Goal: Task Accomplishment & Management: Manage account settings

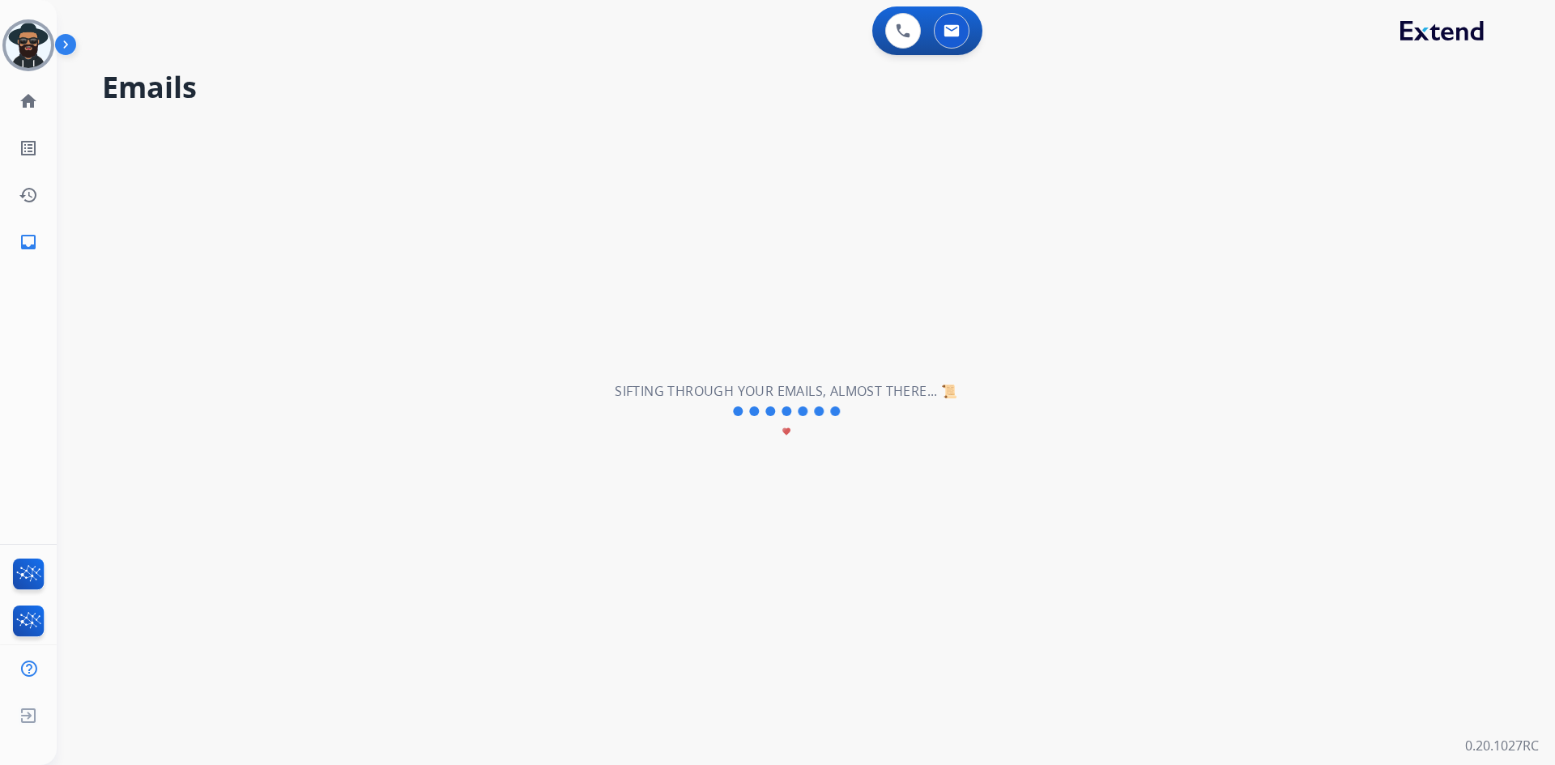
click at [63, 39] on img at bounding box center [69, 47] width 28 height 31
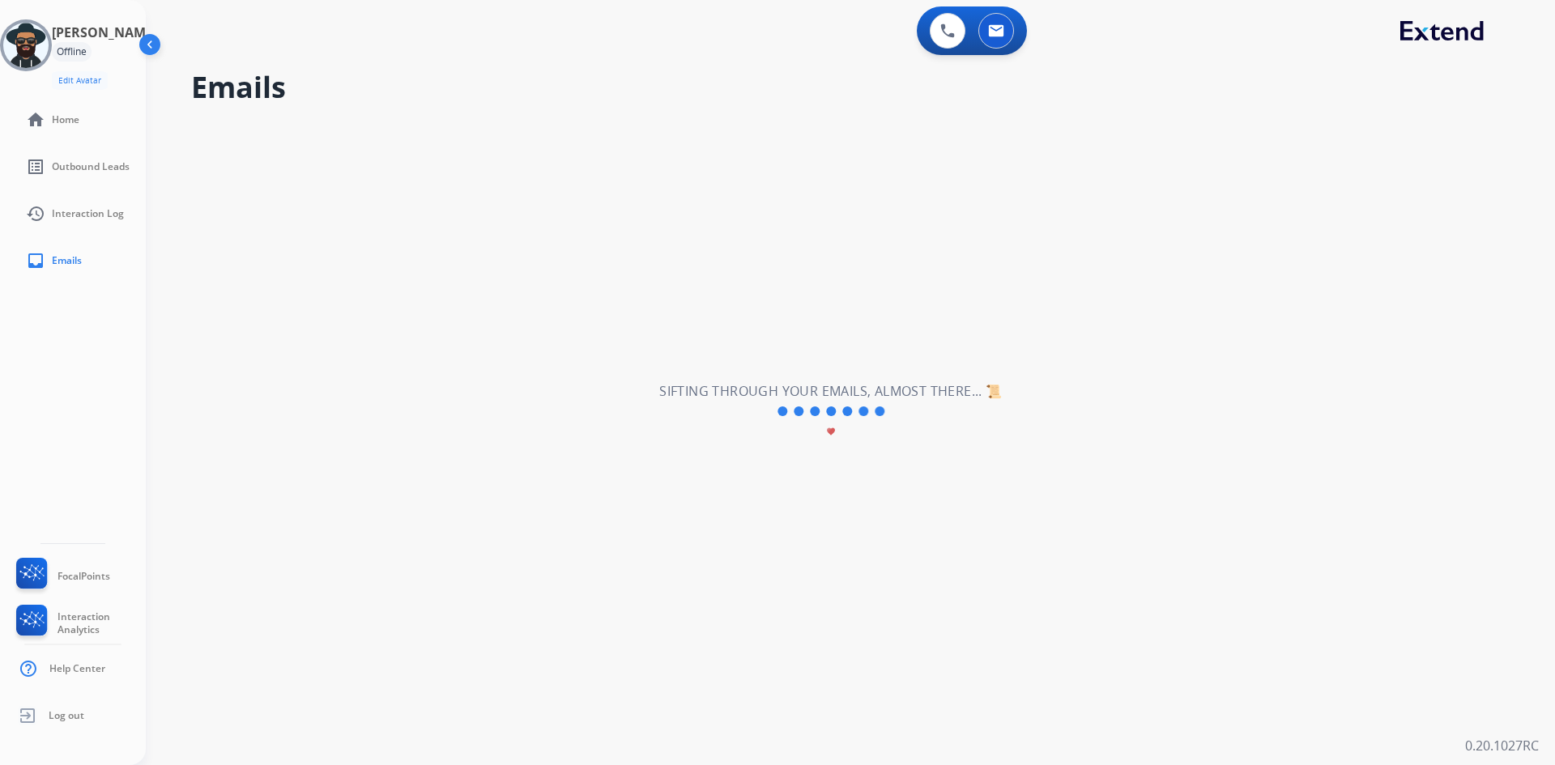
click at [688, 122] on div "**********" at bounding box center [831, 411] width 1370 height 707
drag, startPoint x: 659, startPoint y: 219, endPoint x: 245, endPoint y: 175, distance: 417.1
click at [659, 219] on div "**********" at bounding box center [831, 411] width 1370 height 707
click at [40, 45] on img at bounding box center [25, 45] width 45 height 45
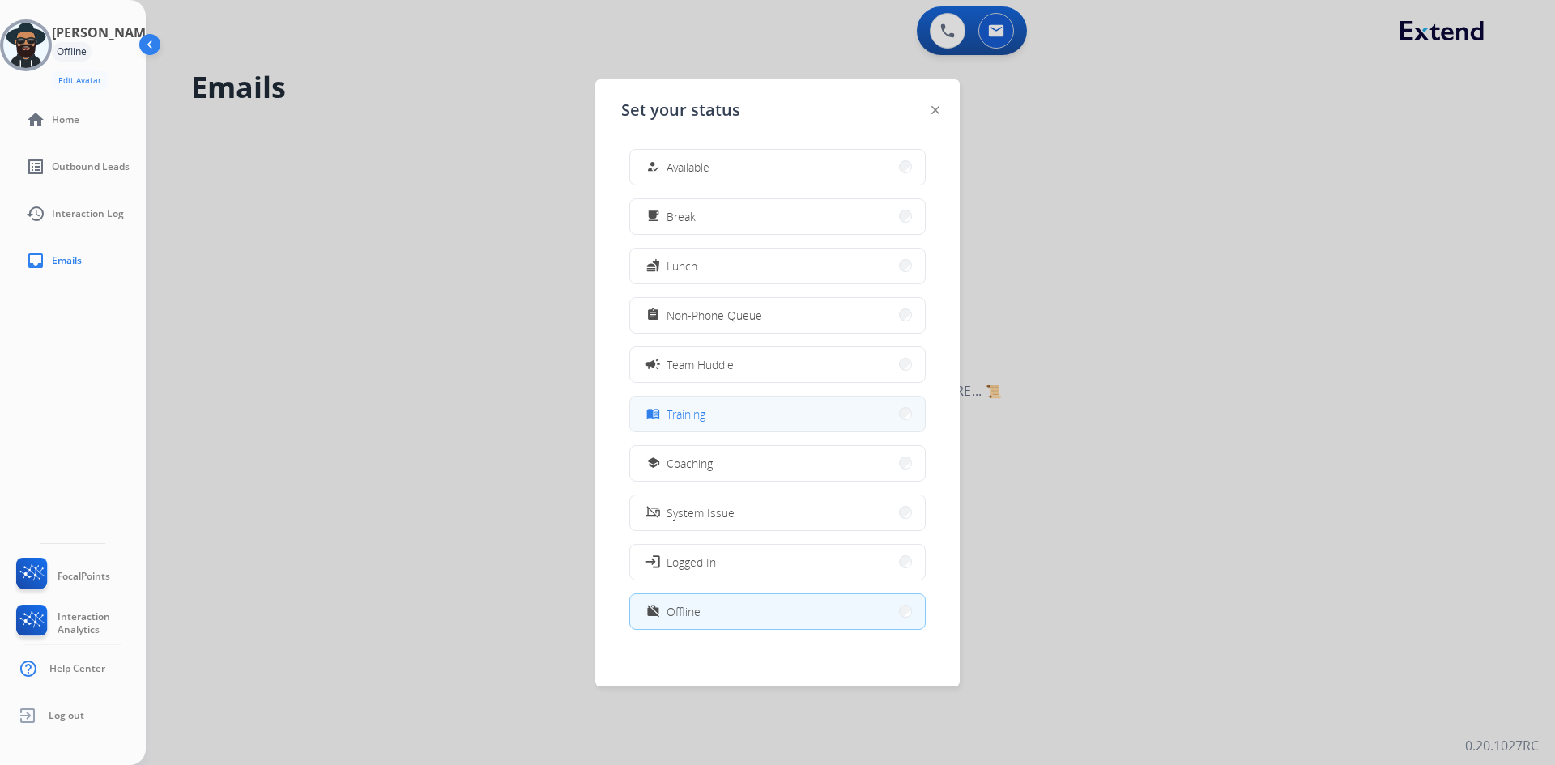
click at [705, 414] on span "Training" at bounding box center [686, 414] width 39 height 17
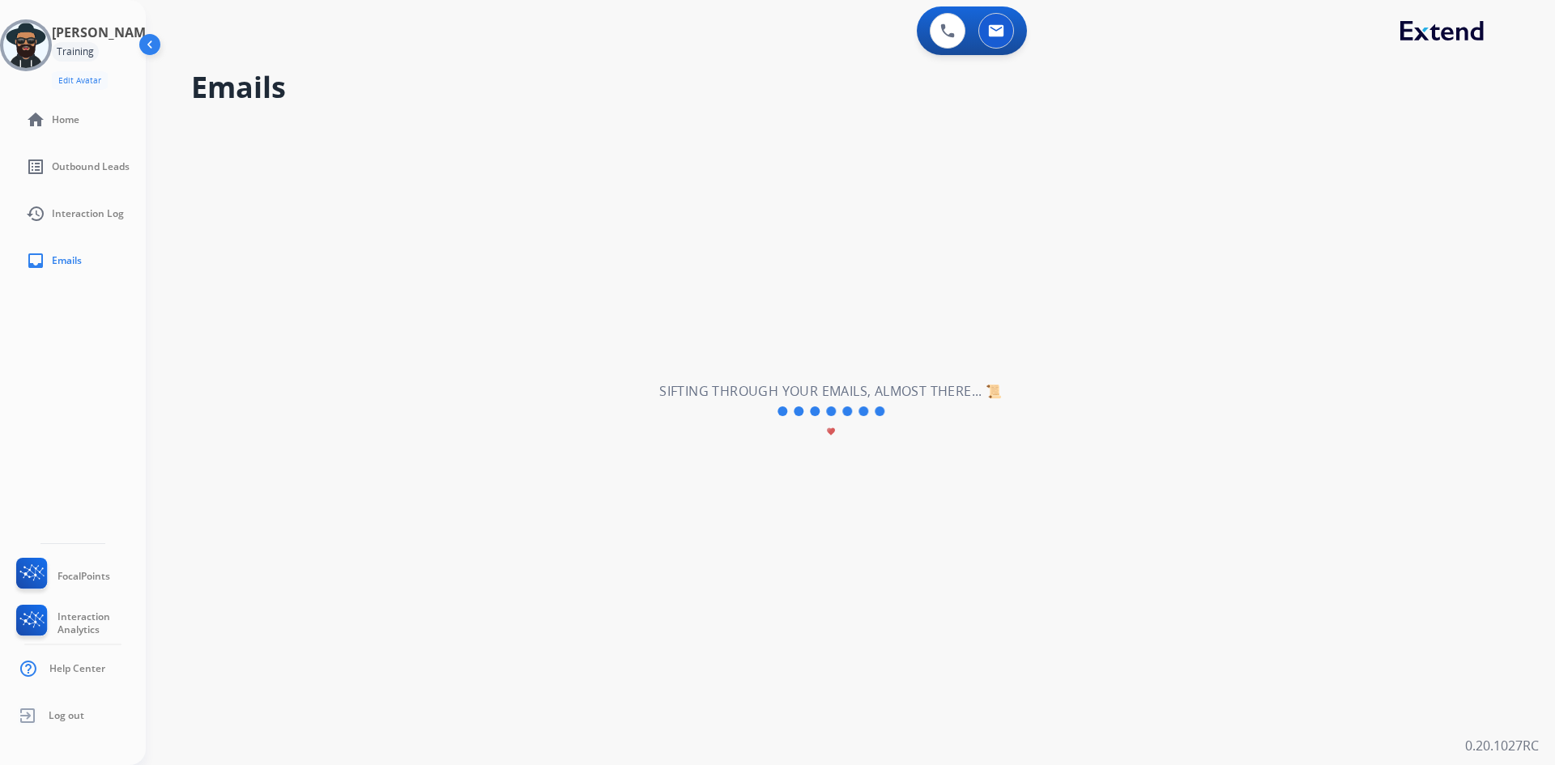
click at [488, 178] on div "**********" at bounding box center [831, 411] width 1370 height 707
click at [28, 47] on img at bounding box center [25, 45] width 45 height 45
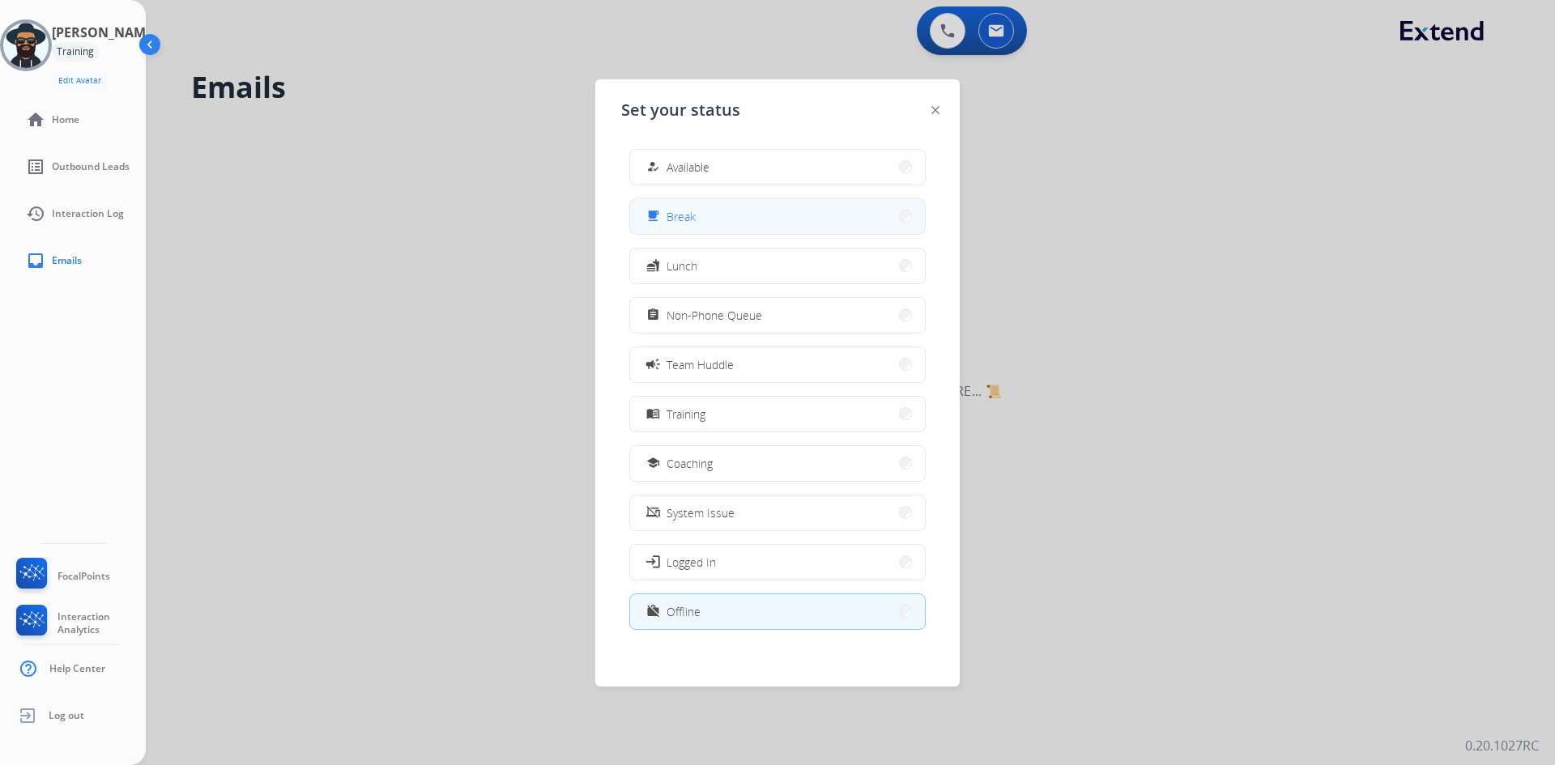
click at [714, 219] on button "free_breakfast Break" at bounding box center [777, 216] width 295 height 35
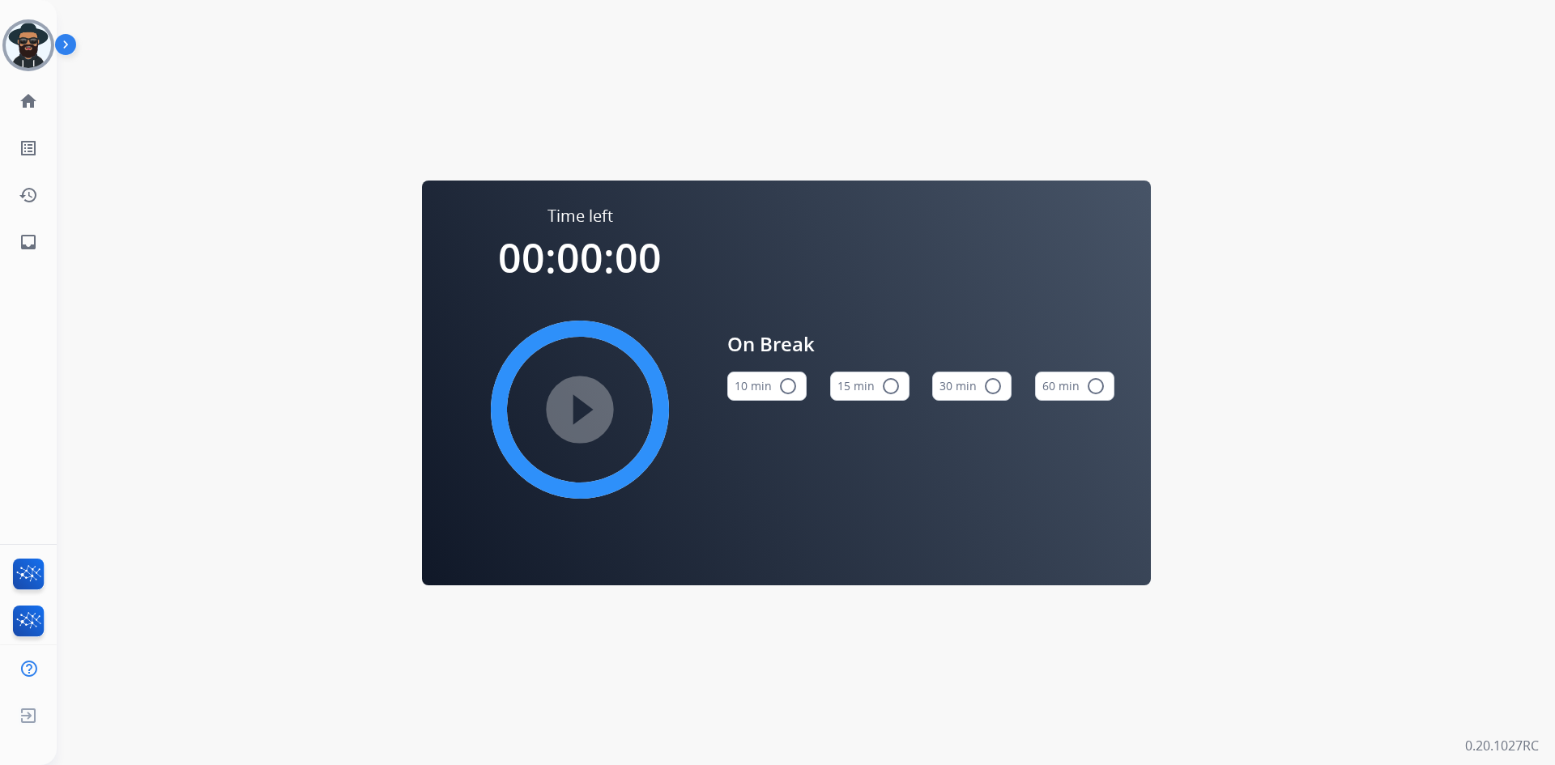
click at [552, 80] on div "Time left 00:00:00 play_circle_filled On Break 10 min radio_button_unchecked 15…" at bounding box center [787, 382] width 1460 height 765
click at [450, 45] on div "Time left 00:00:00 play_circle_filled On Break 10 min radio_button_unchecked 15…" at bounding box center [787, 382] width 1460 height 765
drag, startPoint x: 459, startPoint y: 75, endPoint x: 420, endPoint y: 70, distance: 40.0
click at [459, 75] on div "Time left 00:00:00 play_circle_filled On Break 10 min radio_button_unchecked 15…" at bounding box center [787, 382] width 1460 height 765
click at [555, 83] on div "Time left 00:00:00 play_circle_filled On Break 10 min radio_button_unchecked 15…" at bounding box center [787, 382] width 1460 height 765
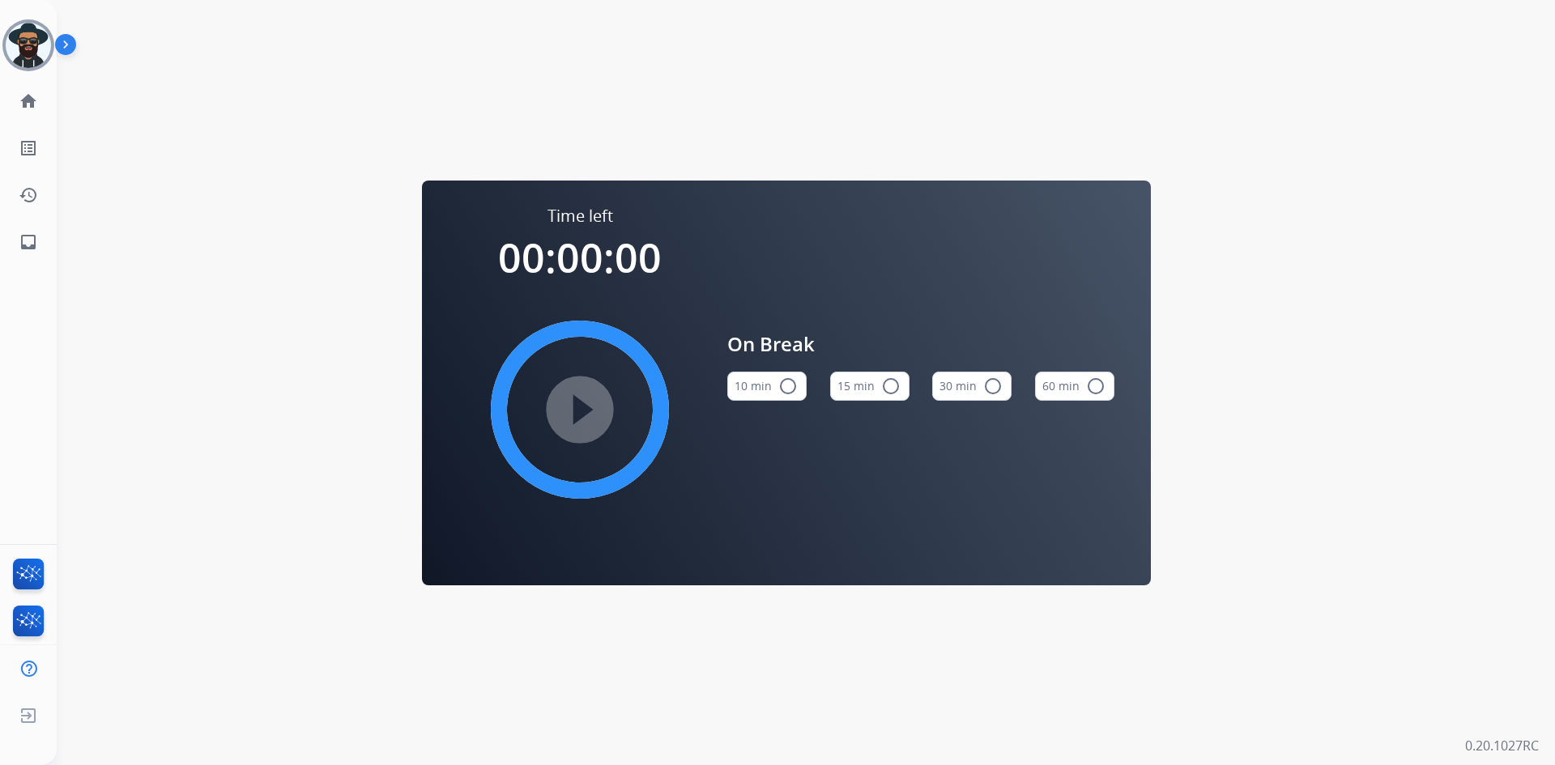
drag, startPoint x: 620, startPoint y: 158, endPoint x: 567, endPoint y: 110, distance: 71.7
click at [616, 151] on div "Time left 00:00:00 play_circle_filled On Break 10 min radio_button_unchecked 15…" at bounding box center [787, 382] width 1460 height 765
drag, startPoint x: 575, startPoint y: 58, endPoint x: 321, endPoint y: 59, distance: 254.3
click at [575, 58] on div "Time left 00:00:00 play_circle_filled On Break 10 min radio_button_unchecked 15…" at bounding box center [787, 382] width 1460 height 765
click at [57, 36] on img at bounding box center [69, 47] width 28 height 31
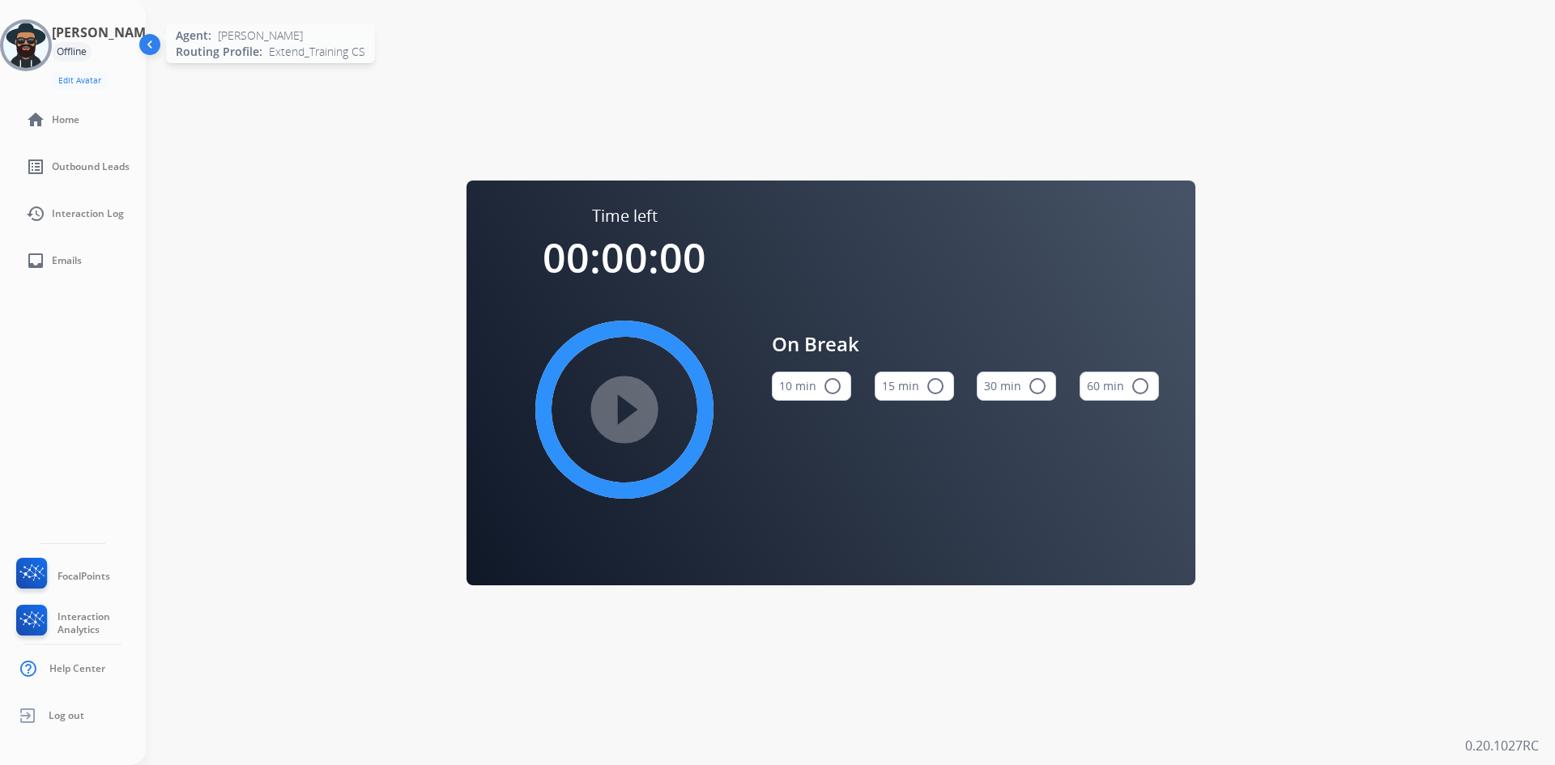
drag, startPoint x: 452, startPoint y: 65, endPoint x: 43, endPoint y: 63, distance: 409.0
click at [419, 71] on div "Time left 00:00:00 play_circle_filled On Break 10 min radio_button_unchecked 15…" at bounding box center [831, 382] width 1370 height 765
click at [49, 45] on img at bounding box center [25, 45] width 45 height 45
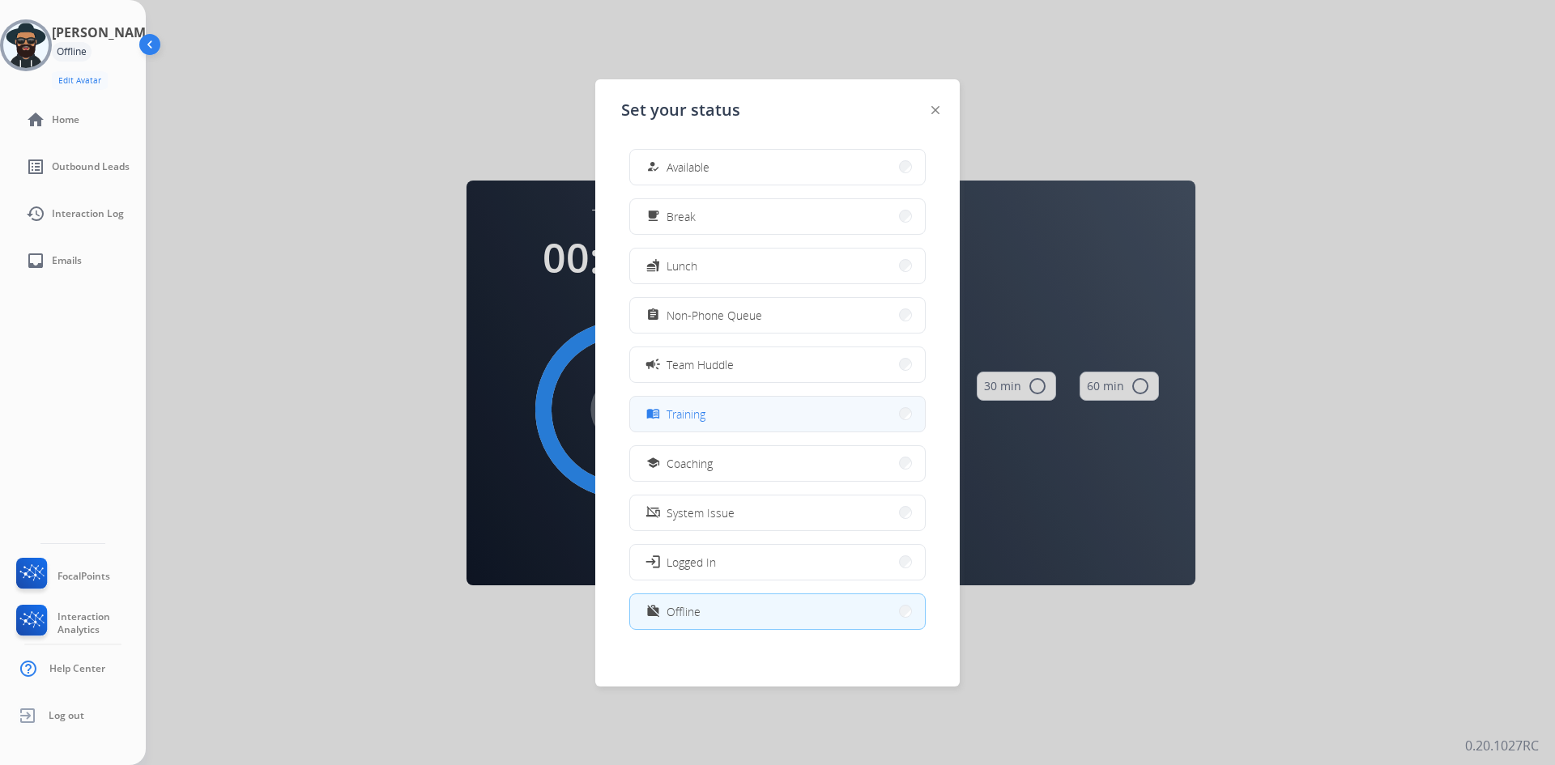
click at [709, 411] on button "menu_book Training" at bounding box center [777, 414] width 295 height 35
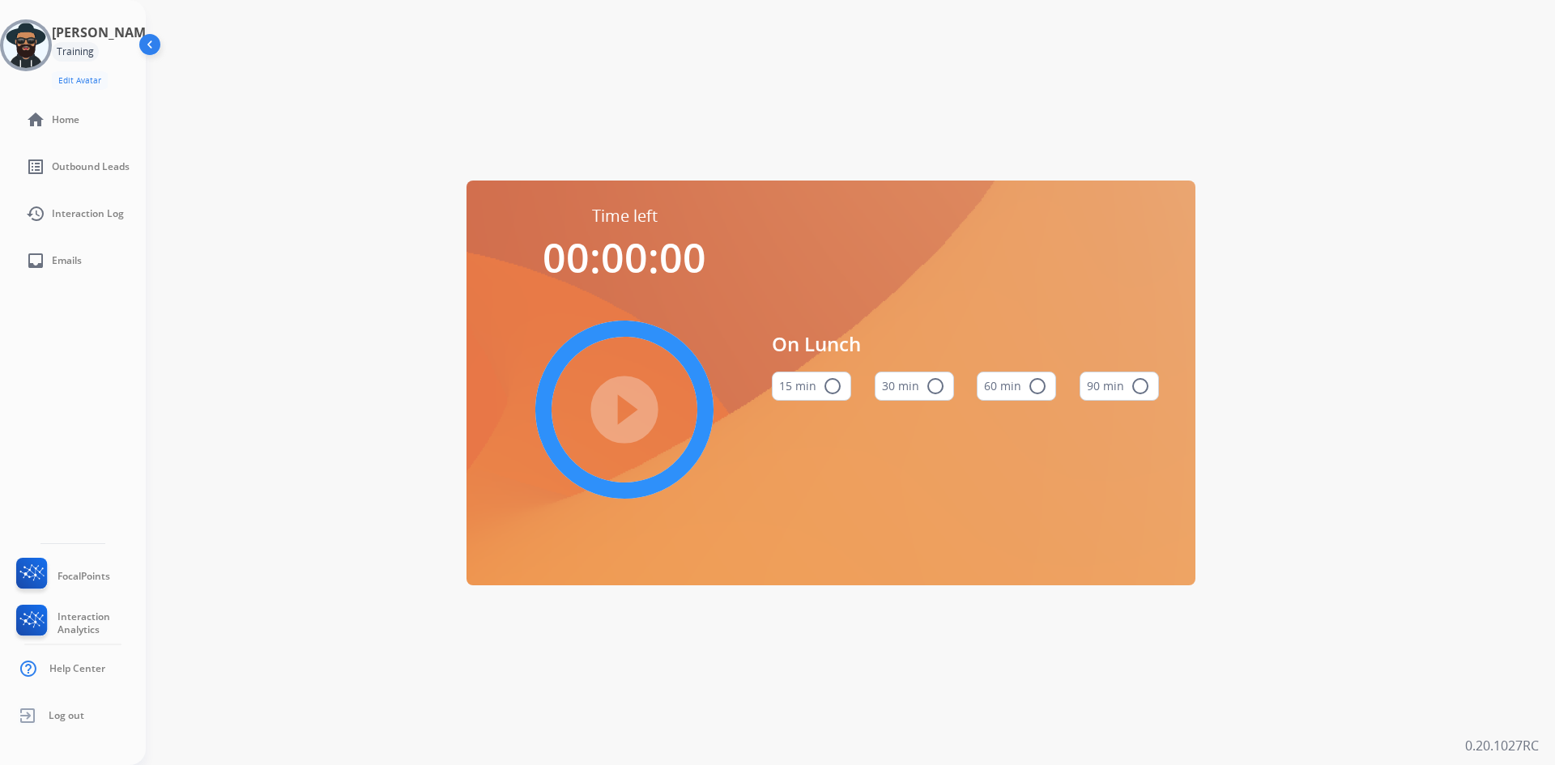
click at [517, 54] on div "Time left 00:00:00 play_circle_filled On Lunch 15 min radio_button_unchecked 30…" at bounding box center [831, 382] width 1370 height 765
click at [248, 612] on div "Time left 00:00:00 play_circle_filled On Lunch 15 min radio_button_unchecked 30…" at bounding box center [831, 382] width 1370 height 765
click at [408, 113] on div "Time left 00:00:00 play_circle_filled On Lunch 15 min radio_button_unchecked 30…" at bounding box center [831, 382] width 1370 height 765
drag, startPoint x: 399, startPoint y: 100, endPoint x: 390, endPoint y: 106, distance: 11.7
click at [399, 100] on div "Time left 00:00:00 play_circle_filled On Lunch 15 min radio_button_unchecked 30…" at bounding box center [831, 382] width 1370 height 765
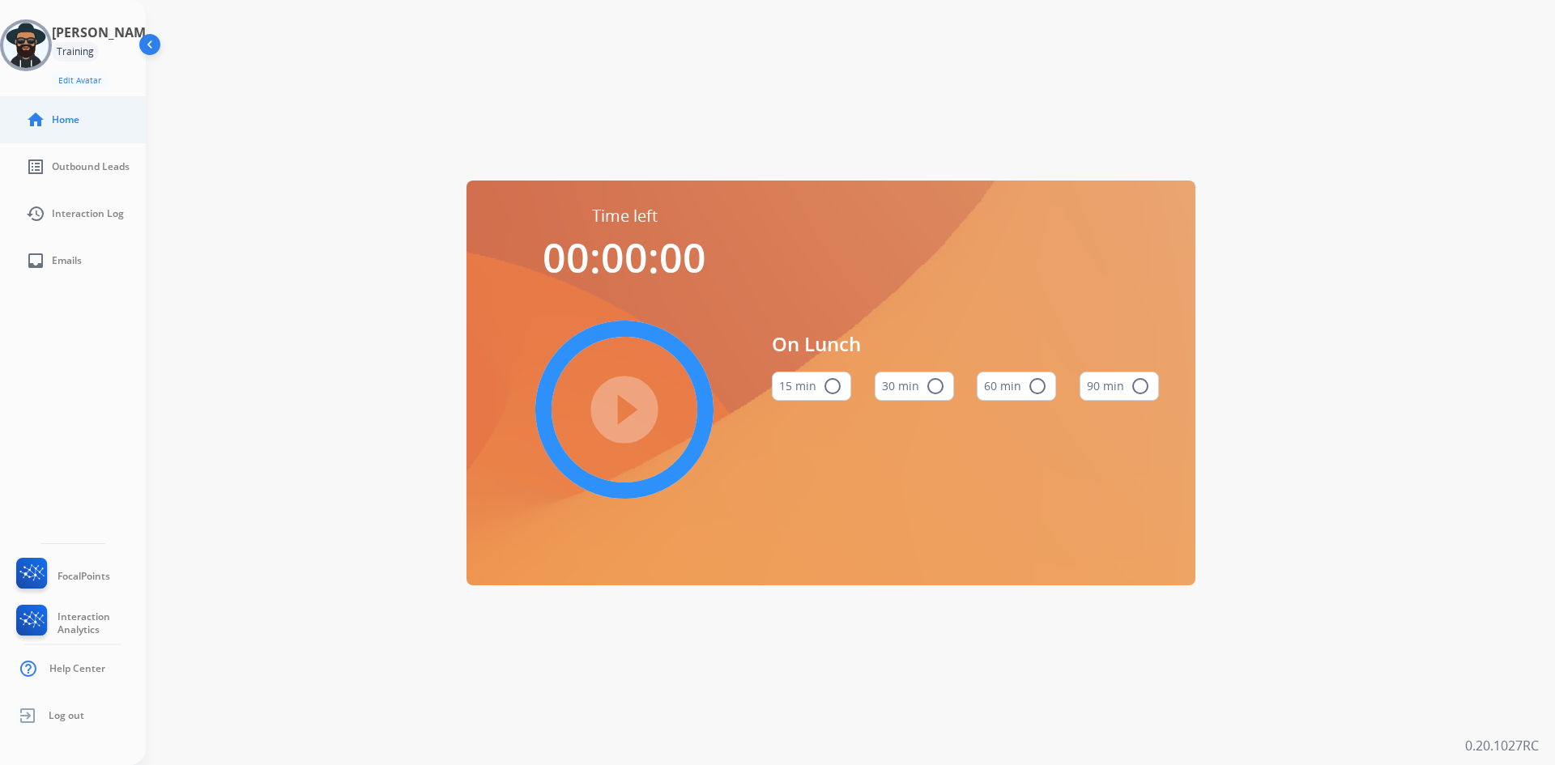
click at [96, 126] on link "home Home" at bounding box center [86, 119] width 146 height 45
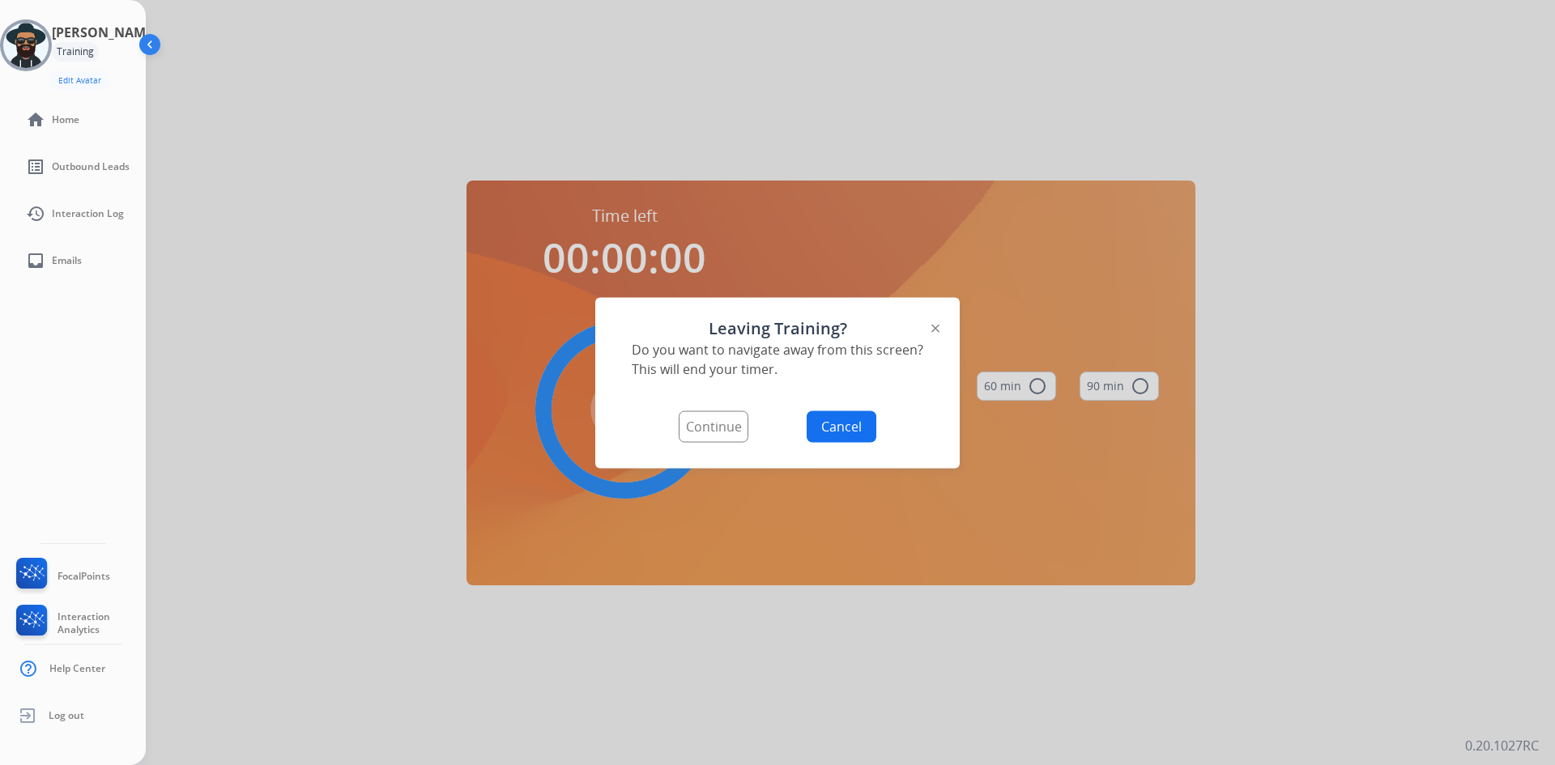
click at [739, 429] on button "Continue" at bounding box center [714, 427] width 70 height 32
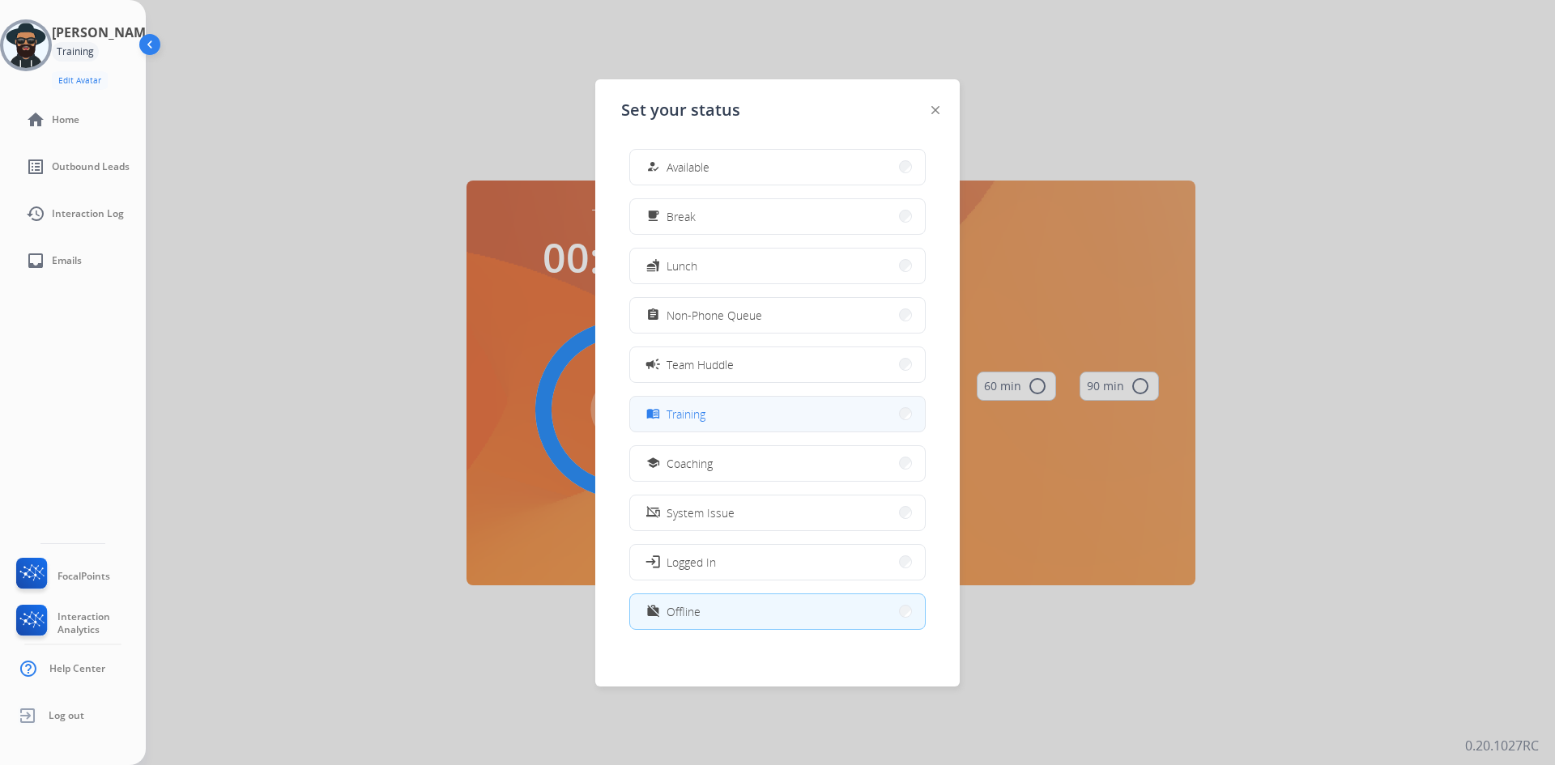
click at [716, 418] on button "menu_book Training" at bounding box center [777, 414] width 295 height 35
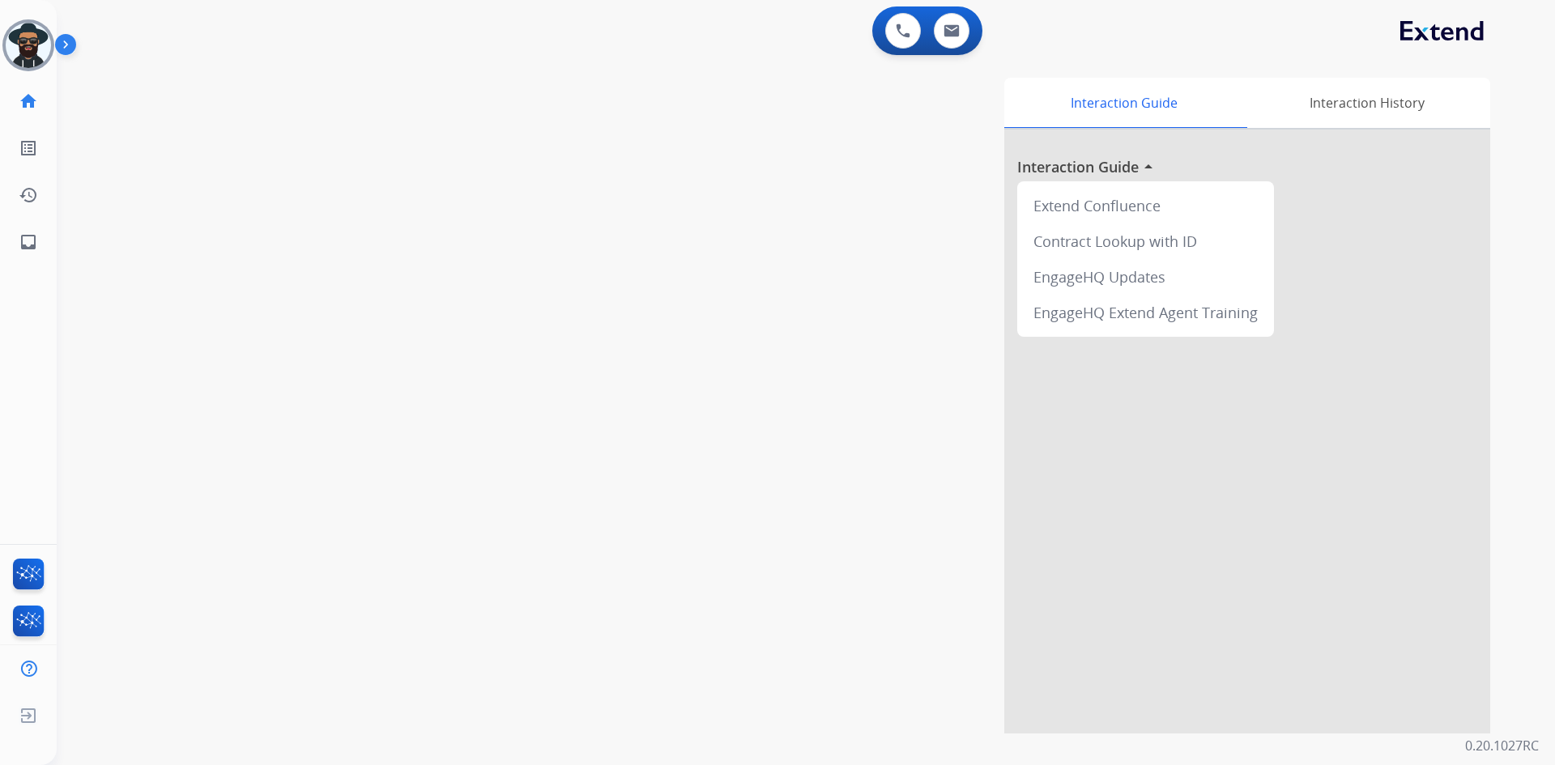
click at [525, 135] on div "swap_horiz Break voice bridge close_fullscreen Connect 3-Way Call merge_type Se…" at bounding box center [787, 395] width 1460 height 675
